Goal: Share content

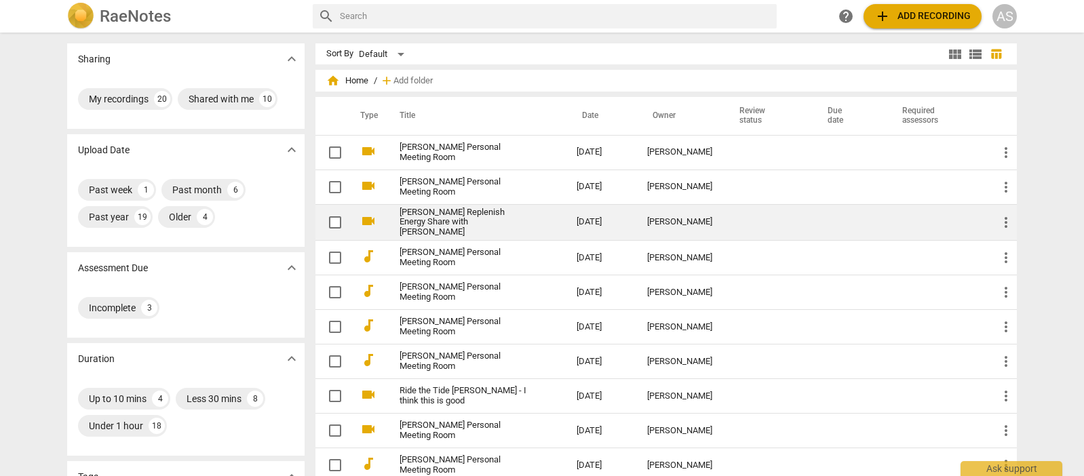
click at [618, 220] on td "[DATE]" at bounding box center [601, 222] width 71 height 37
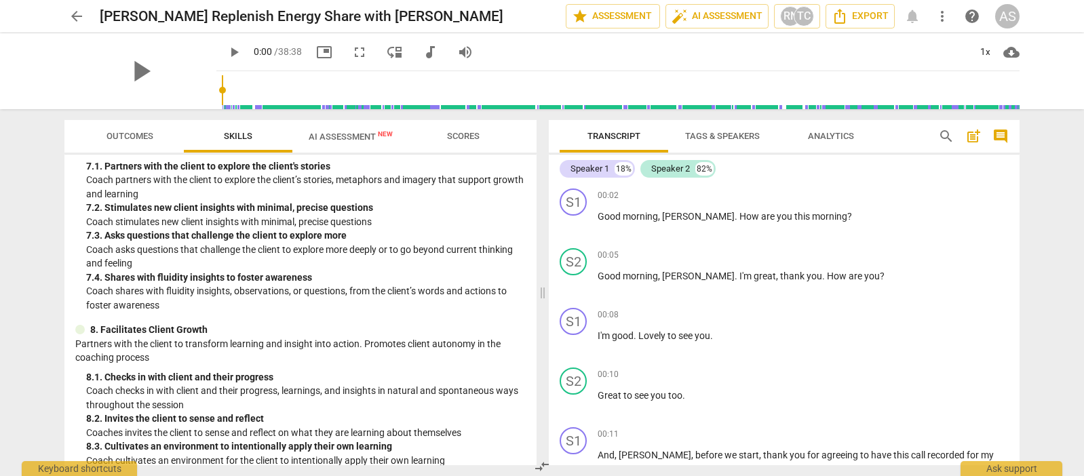
scroll to position [695, 0]
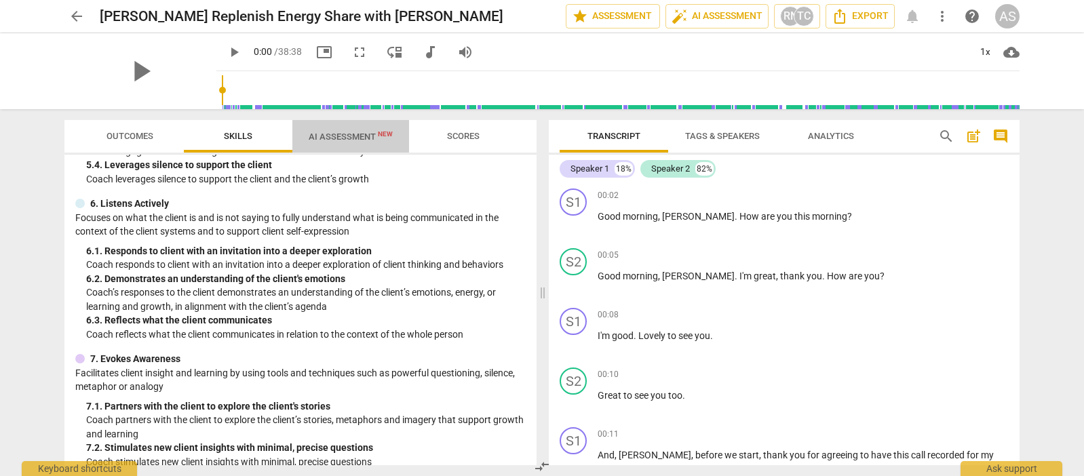
click at [356, 136] on span "AI Assessment New" at bounding box center [351, 137] width 84 height 10
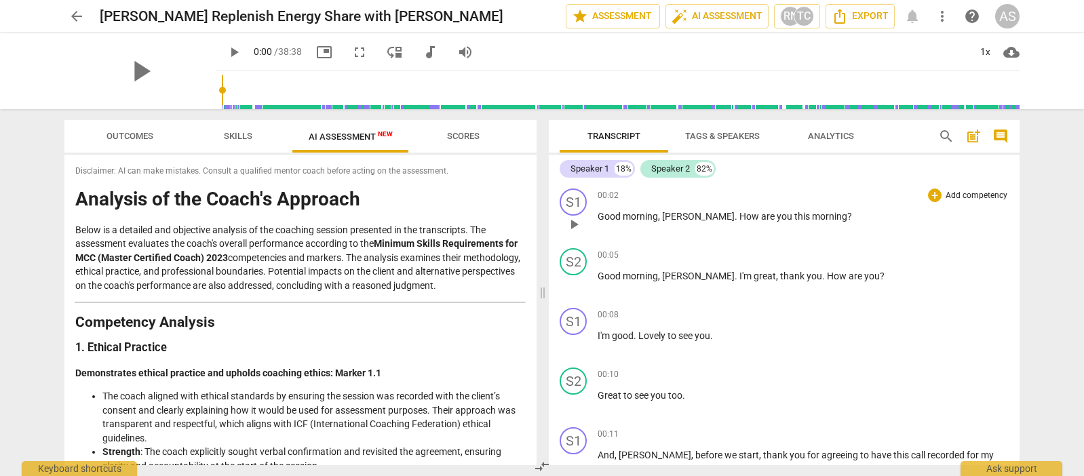
scroll to position [0, 0]
click at [77, 14] on span "arrow_back" at bounding box center [77, 16] width 16 height 16
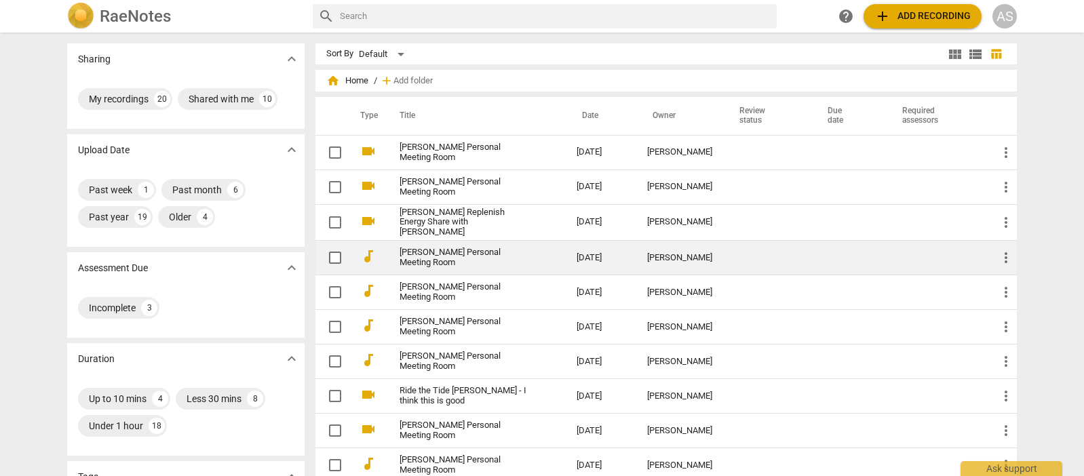
click at [694, 256] on div "[PERSON_NAME]" at bounding box center [679, 258] width 65 height 10
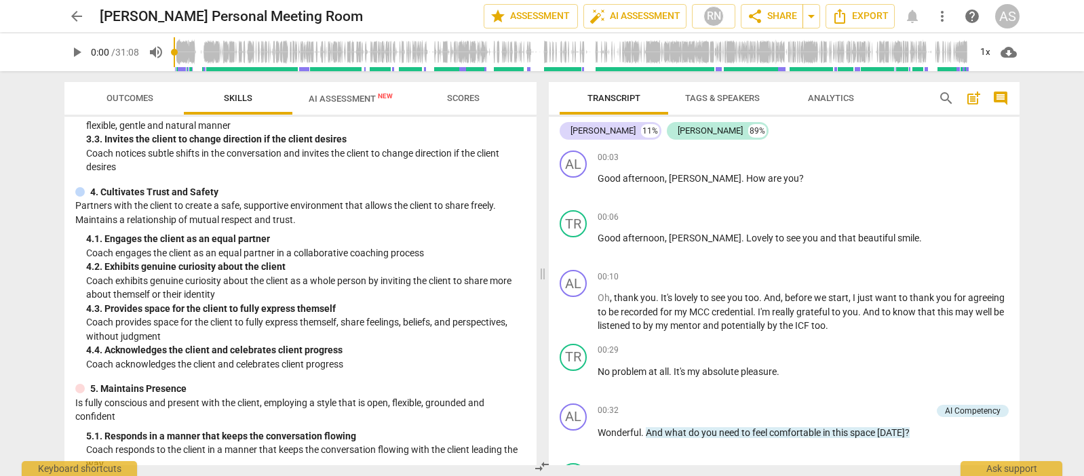
scroll to position [1, 0]
click at [339, 100] on span "AI Assessment New" at bounding box center [351, 99] width 84 height 10
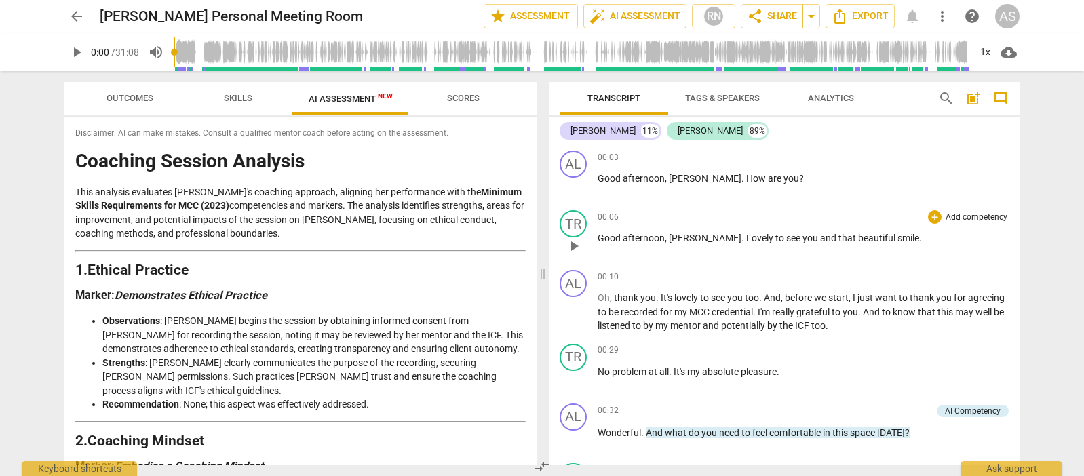
scroll to position [0, 0]
click at [773, 17] on span "share Share" at bounding box center [772, 16] width 50 height 16
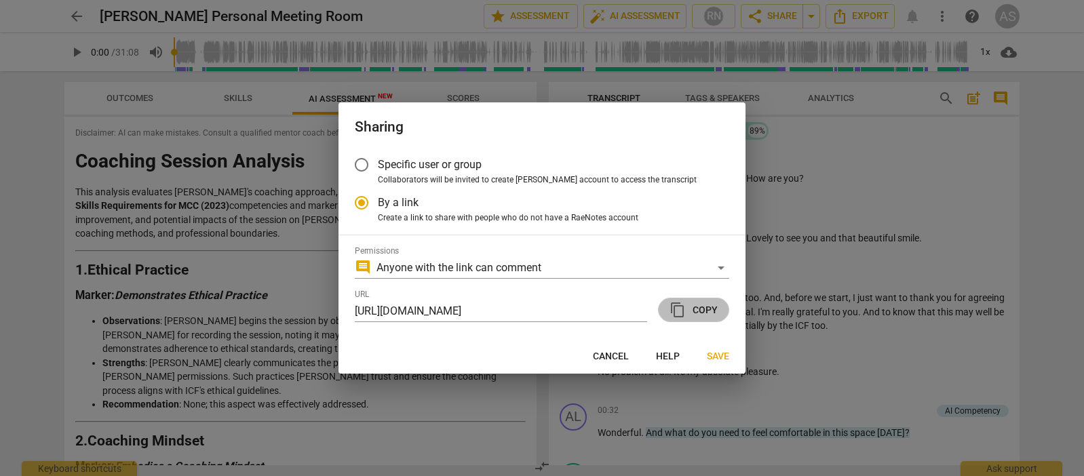
click at [712, 311] on span "content_copy Copy" at bounding box center [694, 310] width 48 height 16
click at [717, 355] on span "Save" at bounding box center [718, 357] width 22 height 14
radio input "false"
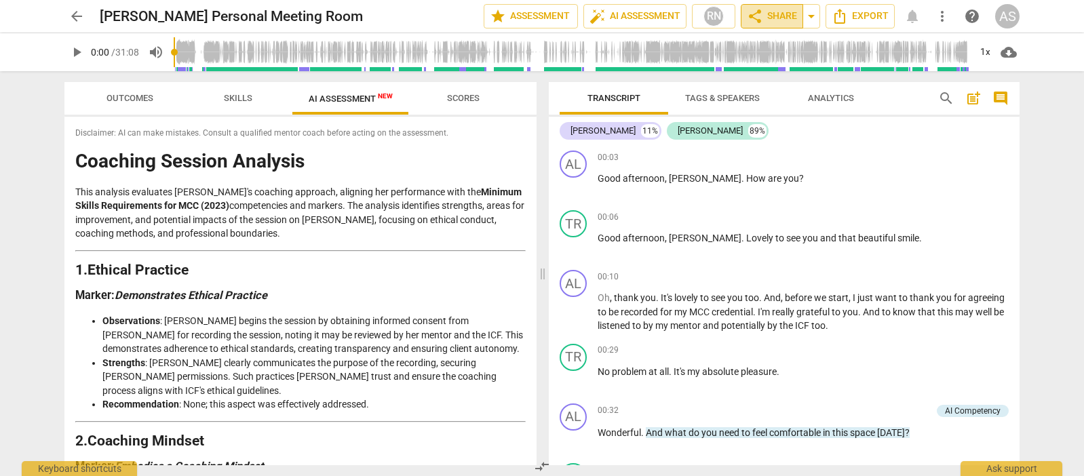
click at [776, 13] on span "share Share" at bounding box center [772, 16] width 50 height 16
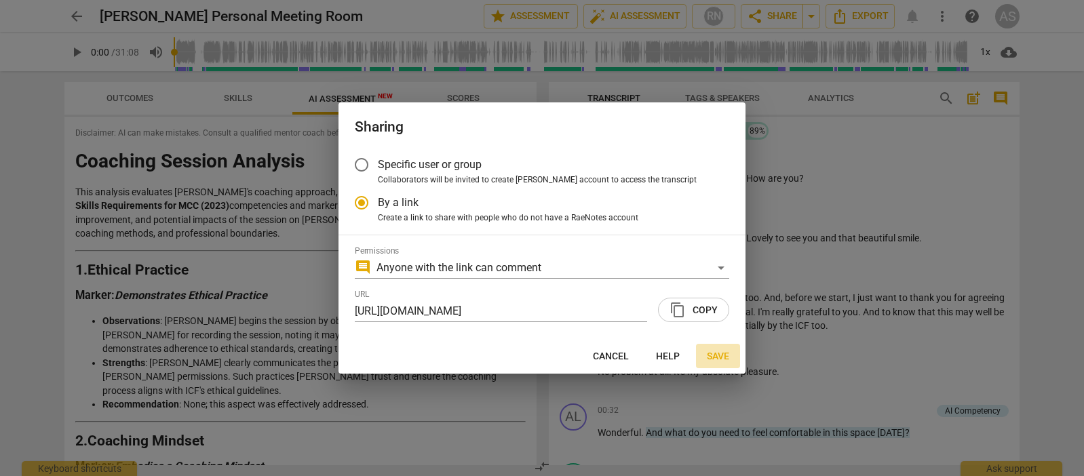
click at [718, 356] on span "Save" at bounding box center [718, 357] width 22 height 14
radio input "false"
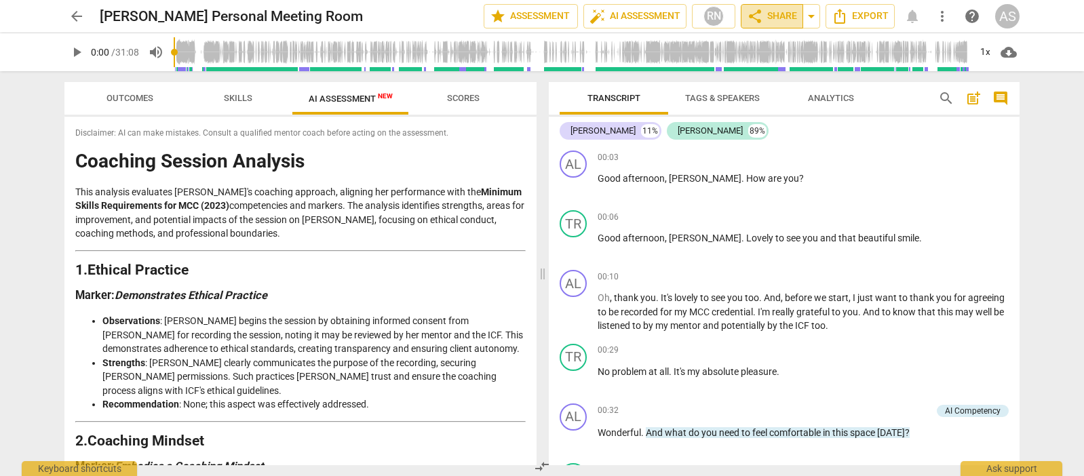
click at [786, 15] on span "share Share" at bounding box center [772, 16] width 50 height 16
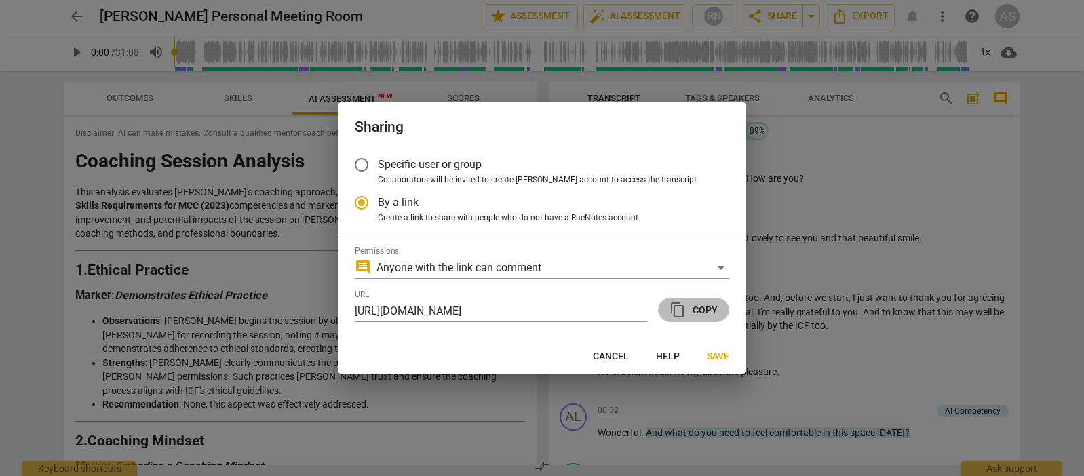
click at [703, 307] on span "content_copy Copy" at bounding box center [694, 310] width 48 height 16
click at [702, 307] on span "content_copy Copy" at bounding box center [694, 310] width 48 height 16
click at [614, 355] on span "Cancel" at bounding box center [611, 357] width 36 height 14
radio input "false"
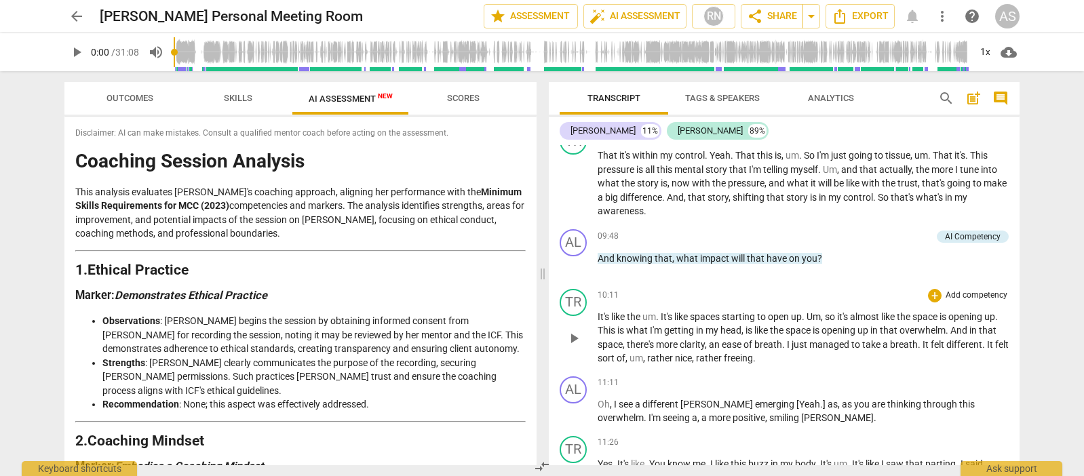
scroll to position [1283, 0]
